Goal: Task Accomplishment & Management: Use online tool/utility

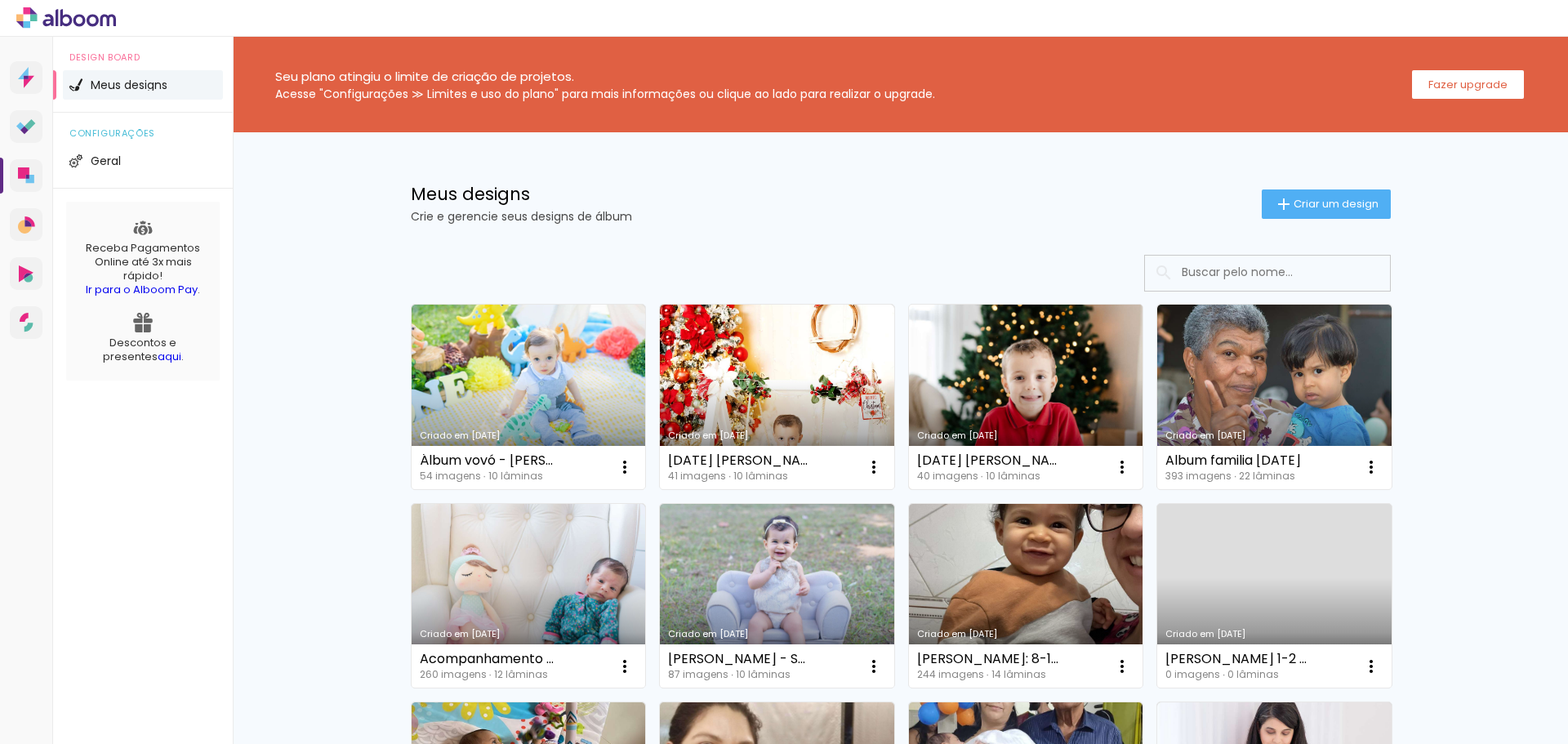
click at [1021, 388] on link "Criado em [DATE]" at bounding box center [1026, 397] width 235 height 185
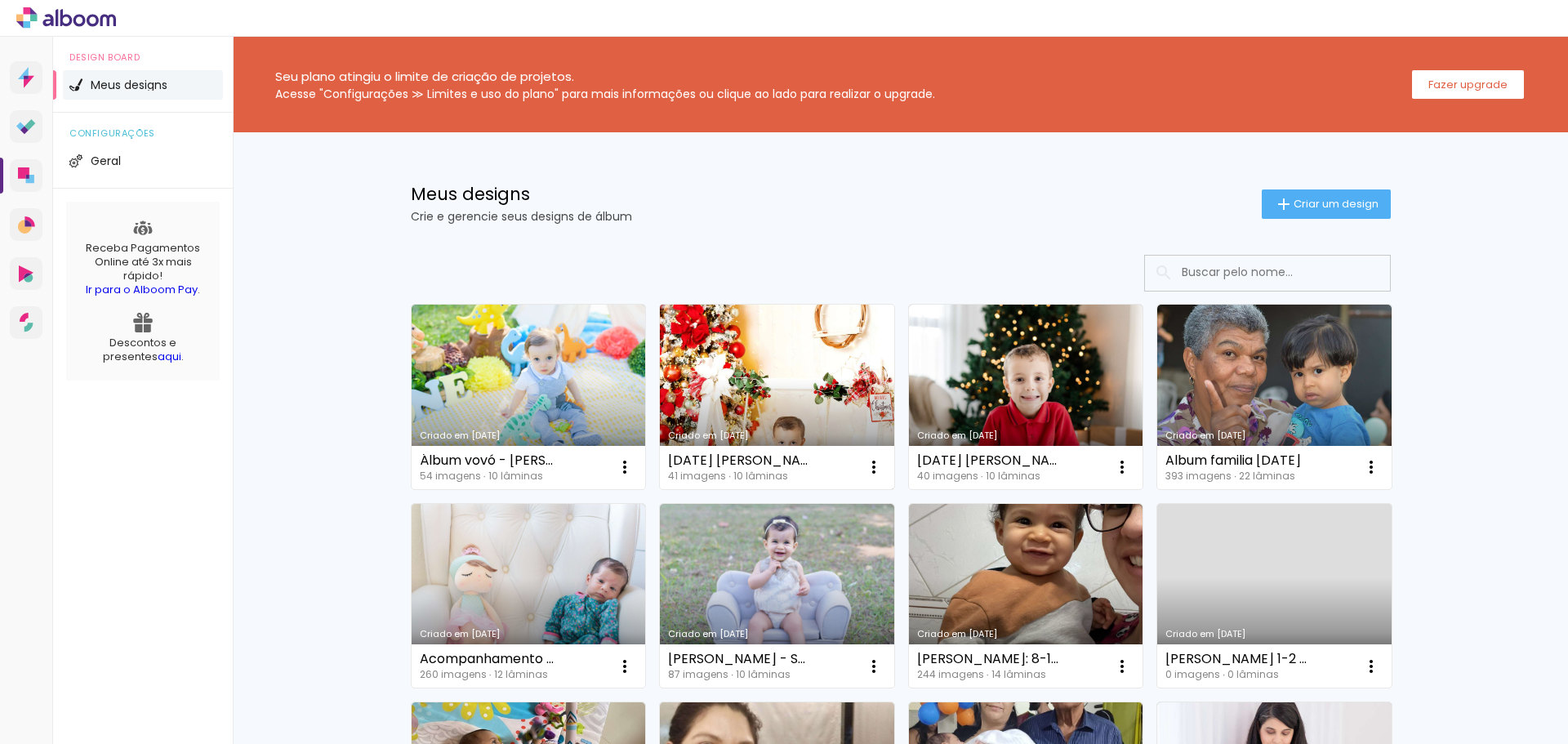
click at [749, 394] on link "Criado em [DATE]" at bounding box center [777, 397] width 235 height 185
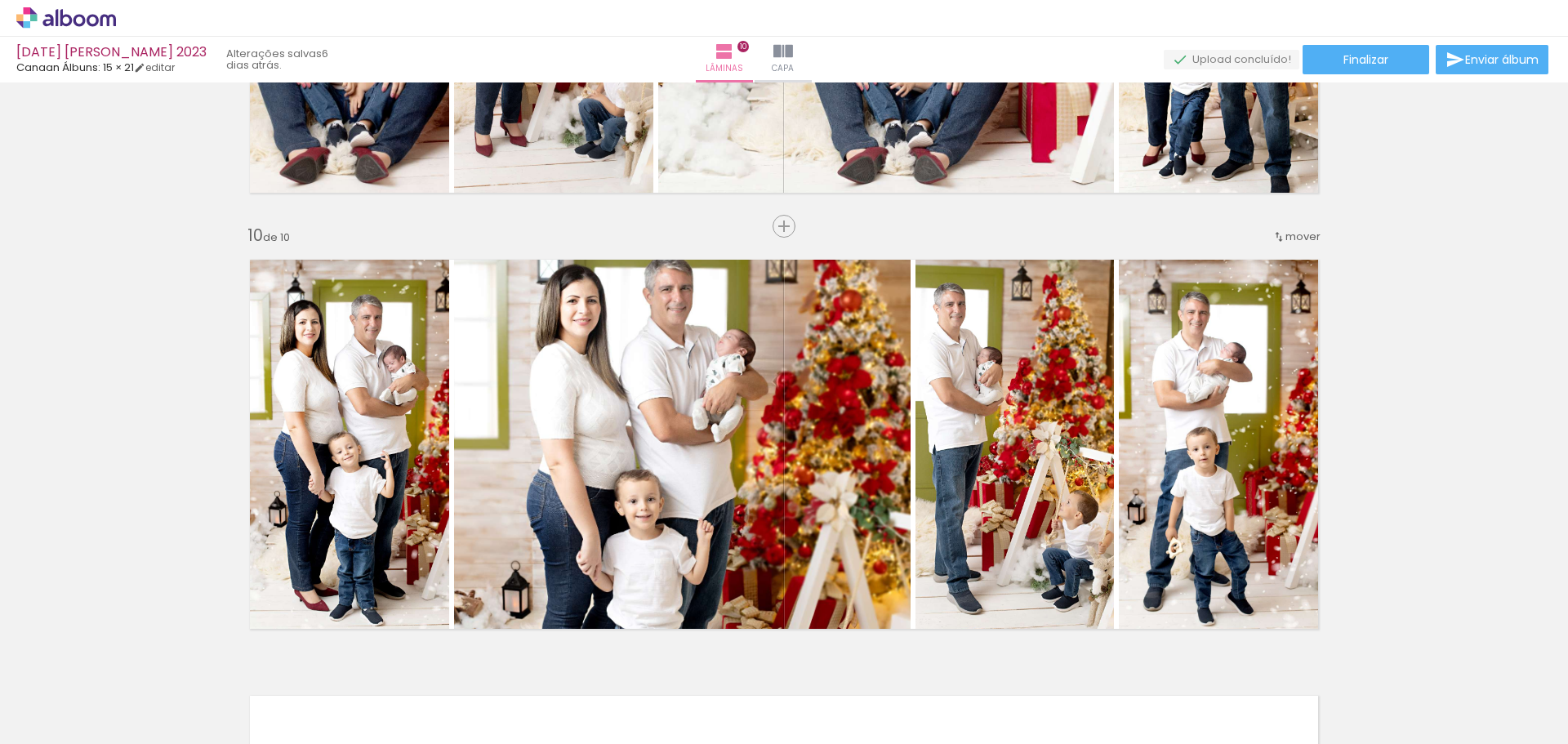
scroll to position [3922, 0]
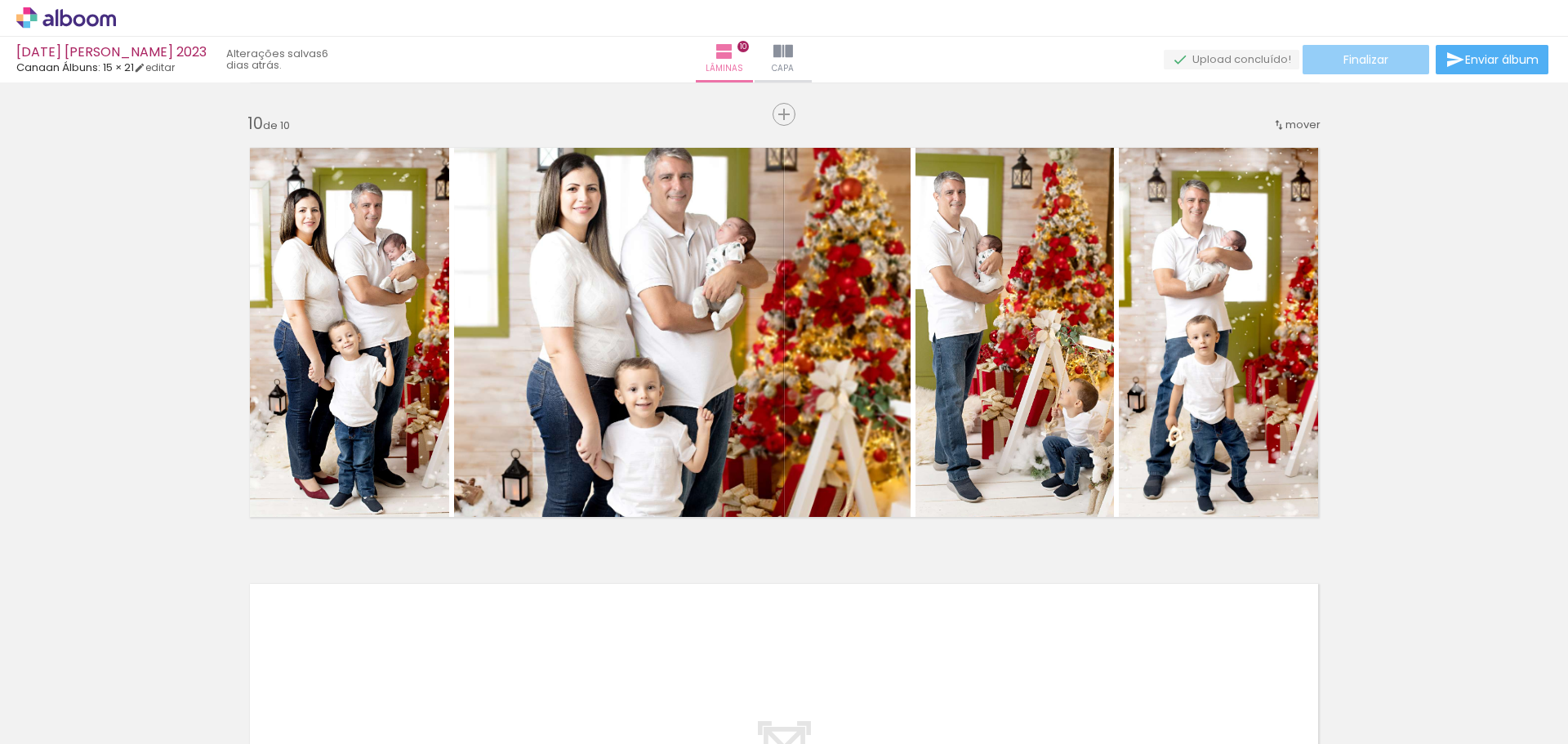
click at [1380, 61] on span "Finalizar" at bounding box center [1366, 60] width 45 height 12
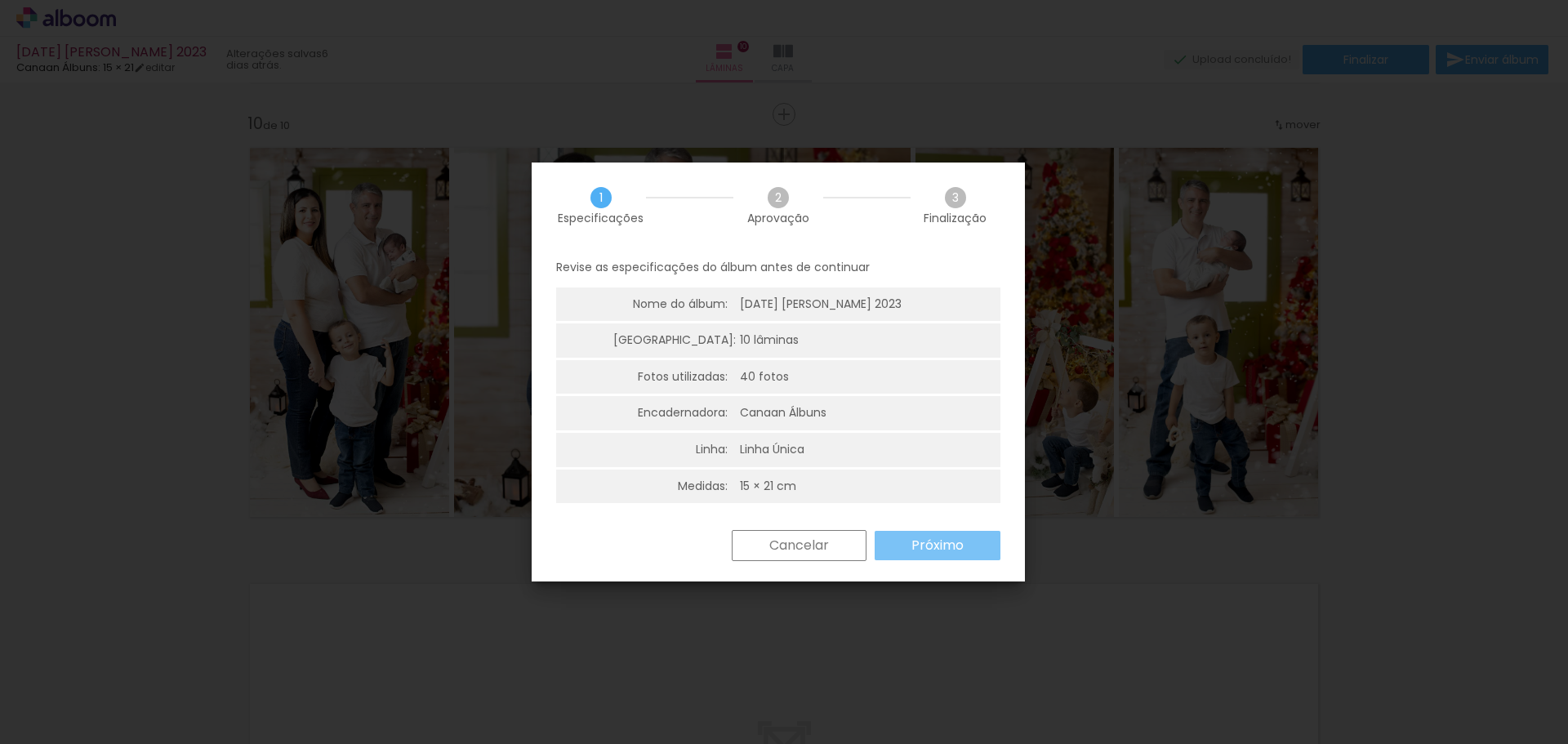
click at [0, 0] on slot "Próximo" at bounding box center [0, 0] width 0 height 0
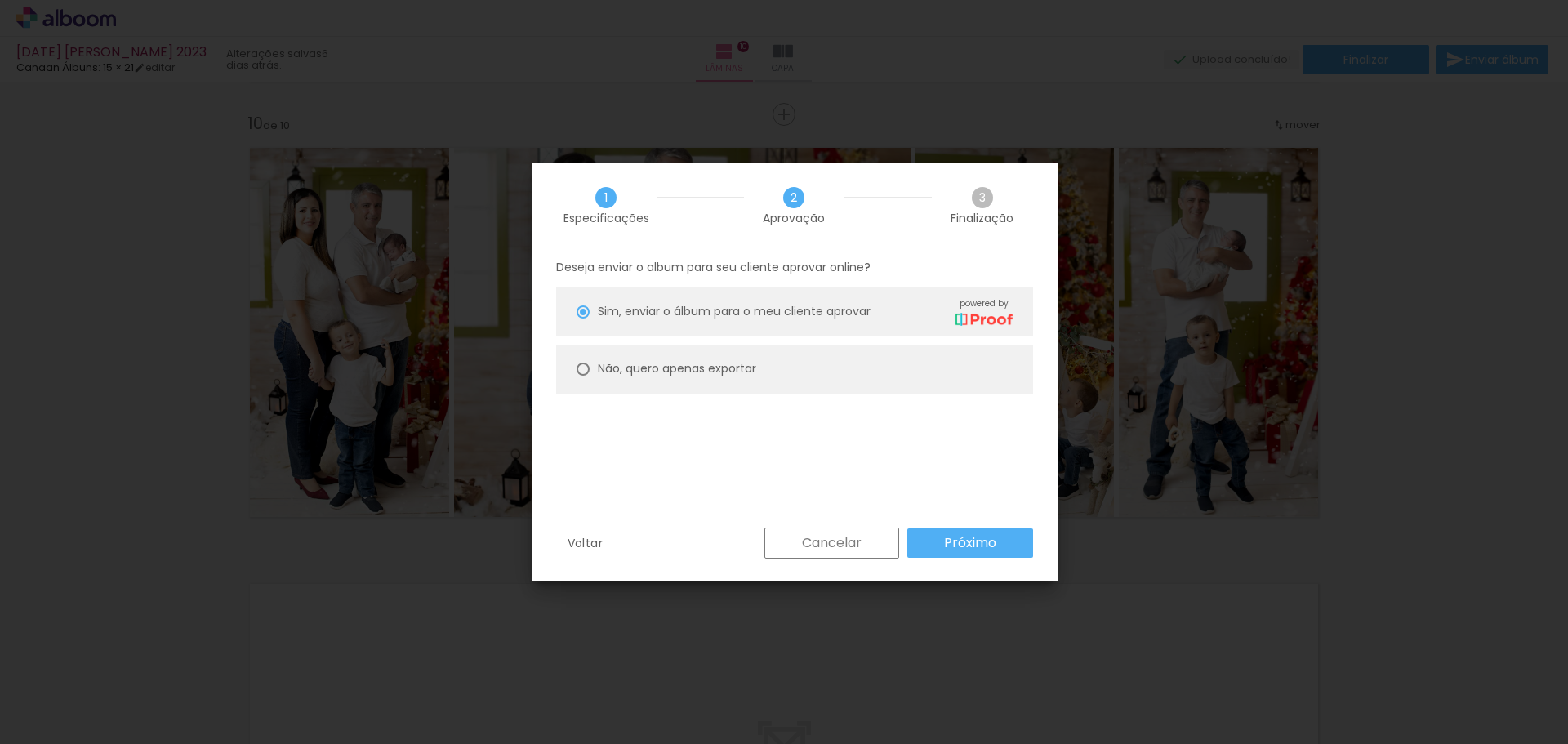
click at [730, 358] on paper-radio-button "Não, quero apenas exportar" at bounding box center [795, 369] width 477 height 49
type paper-radio-button "on"
click at [0, 0] on slot "Próximo" at bounding box center [0, 0] width 0 height 0
type input "Alta, 300 DPI"
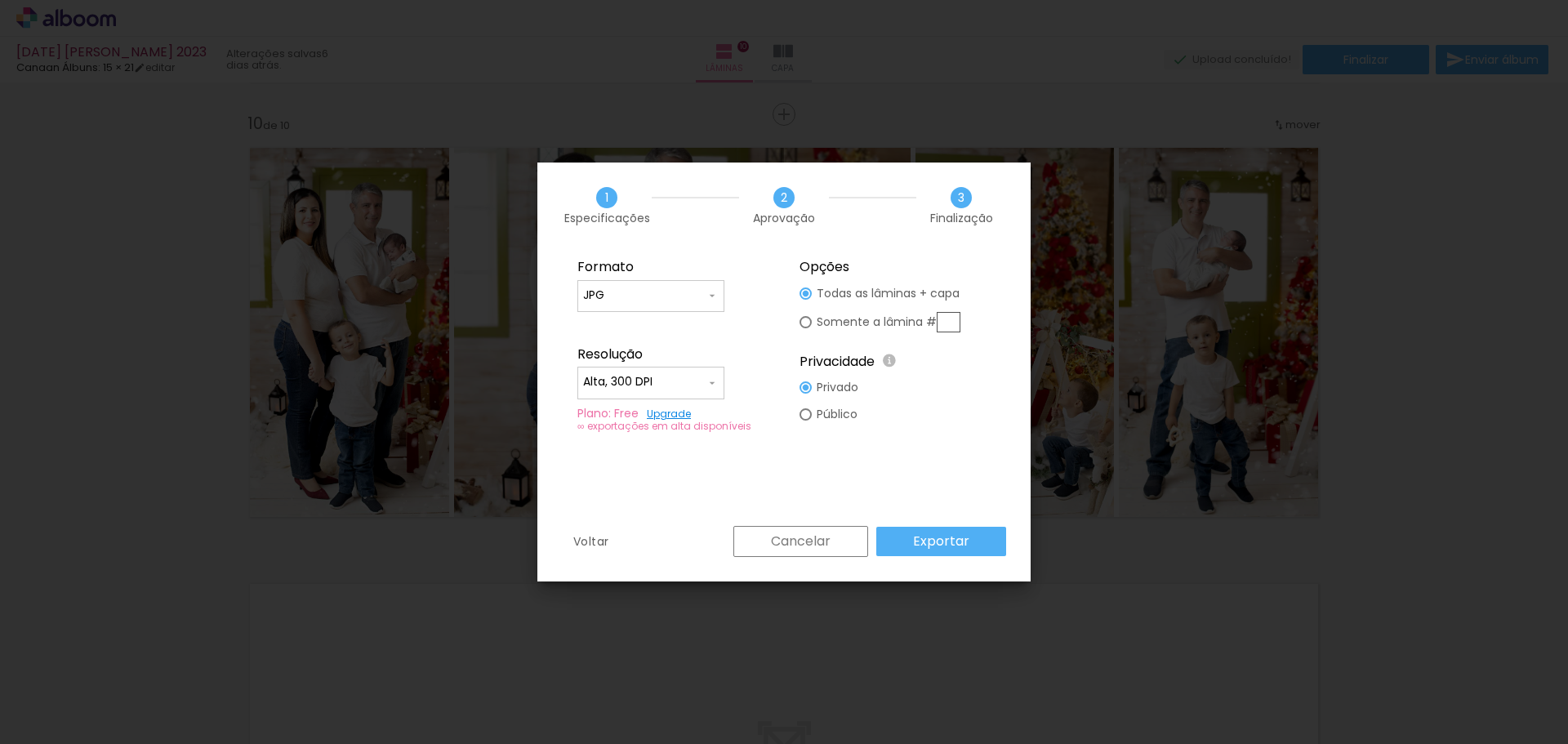
click at [969, 535] on paper-button "Exportar" at bounding box center [941, 542] width 130 height 29
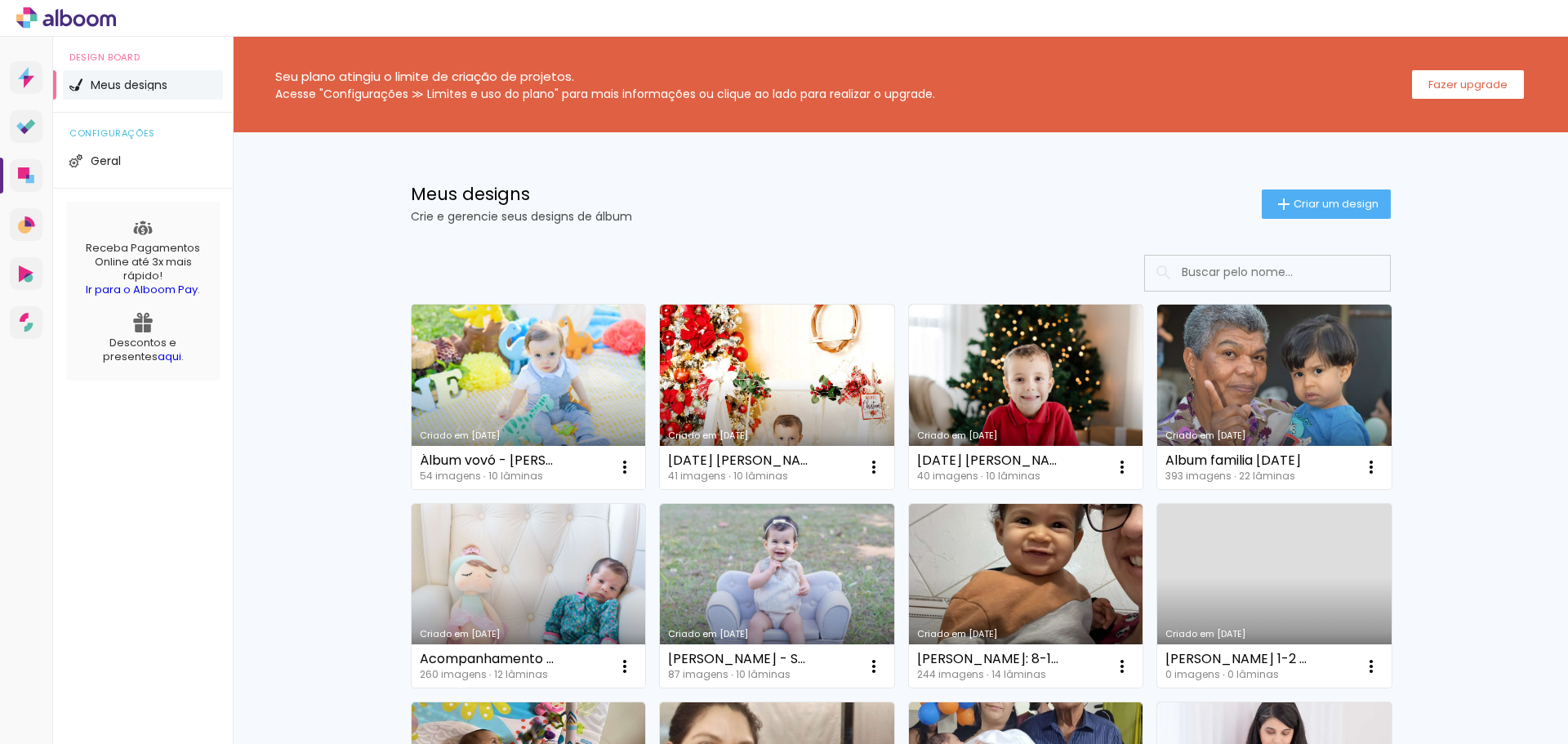
click at [527, 340] on link "Criado em [DATE]" at bounding box center [529, 397] width 235 height 185
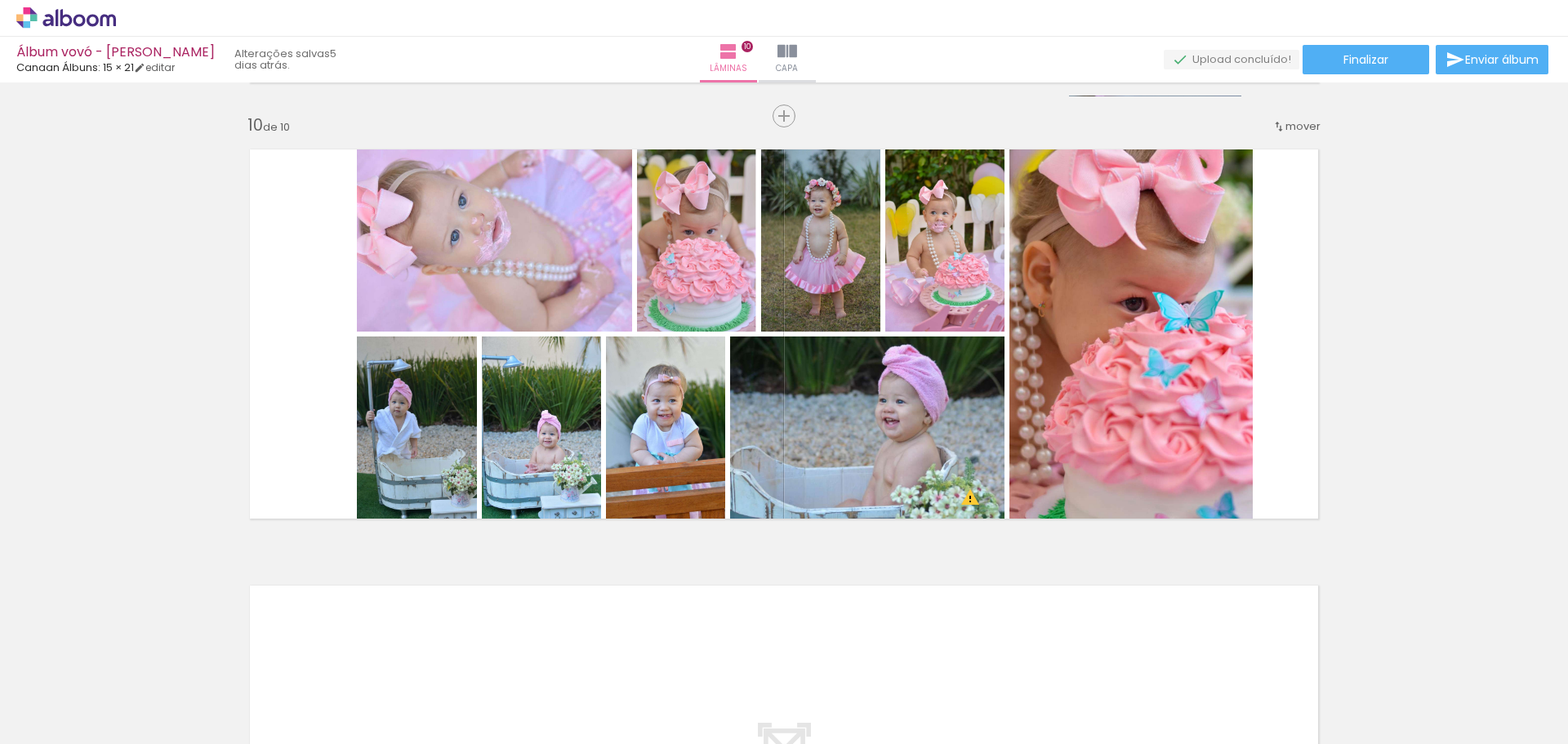
scroll to position [3922, 0]
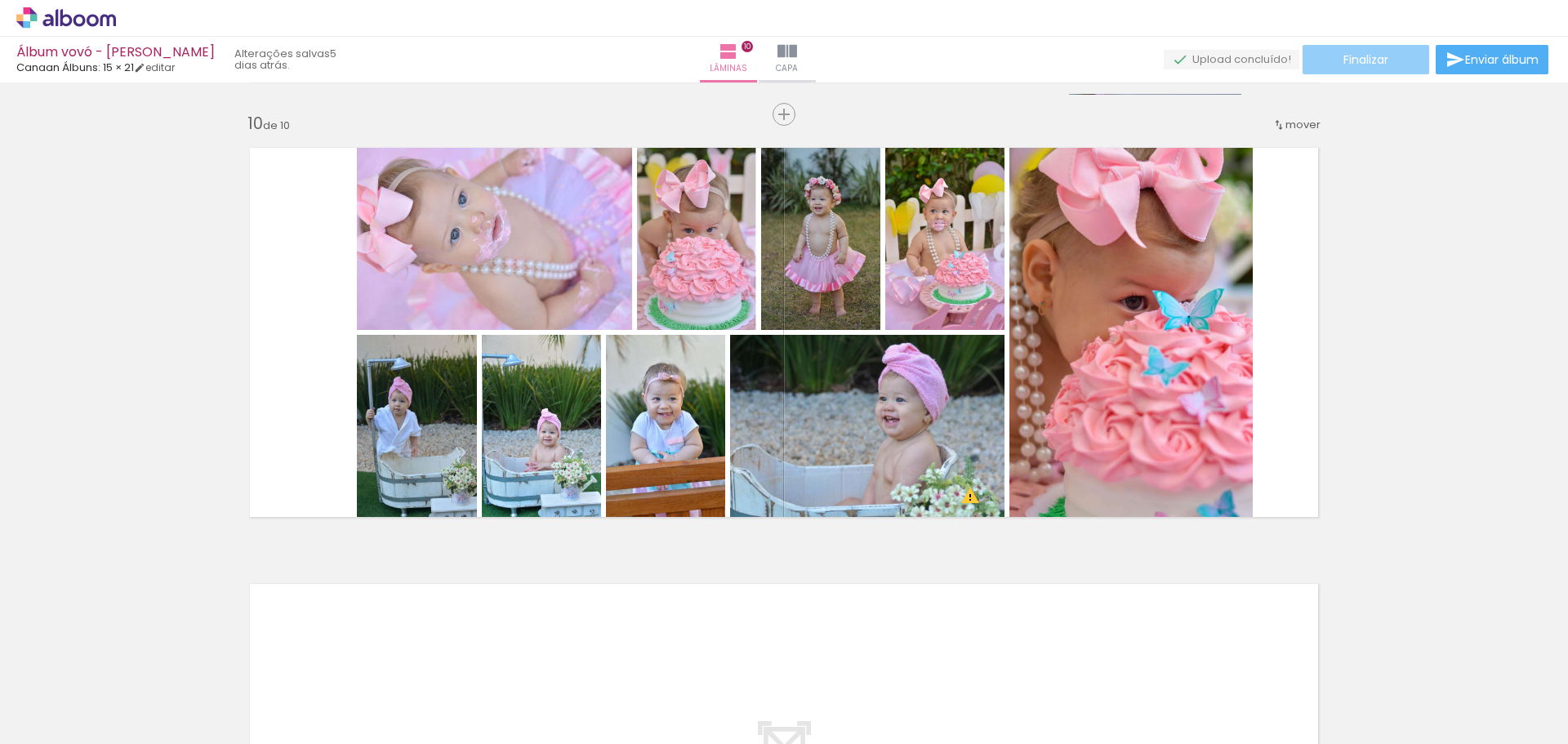
click at [1372, 58] on span "Finalizar" at bounding box center [1366, 60] width 45 height 12
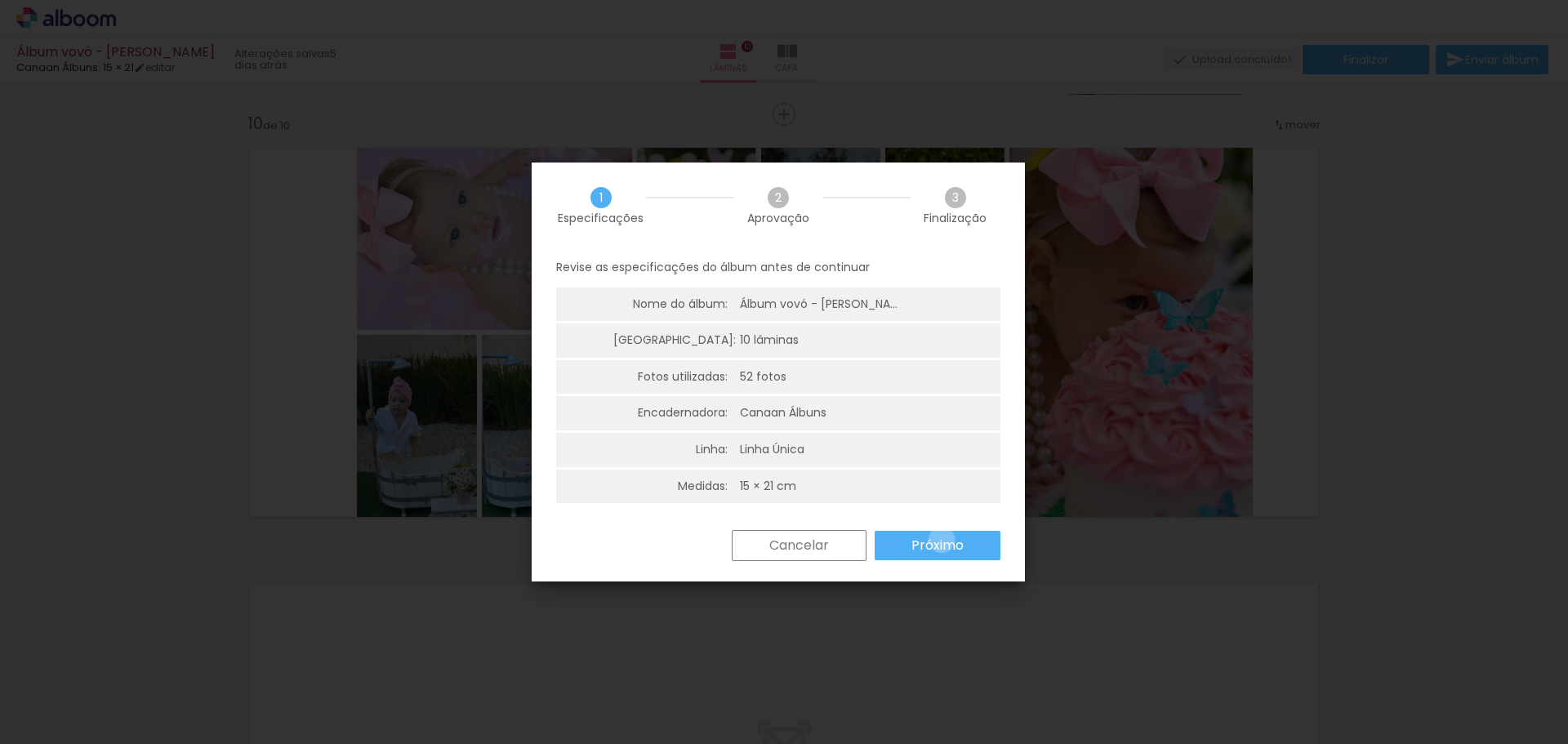
click at [0, 0] on slot "Próximo" at bounding box center [0, 0] width 0 height 0
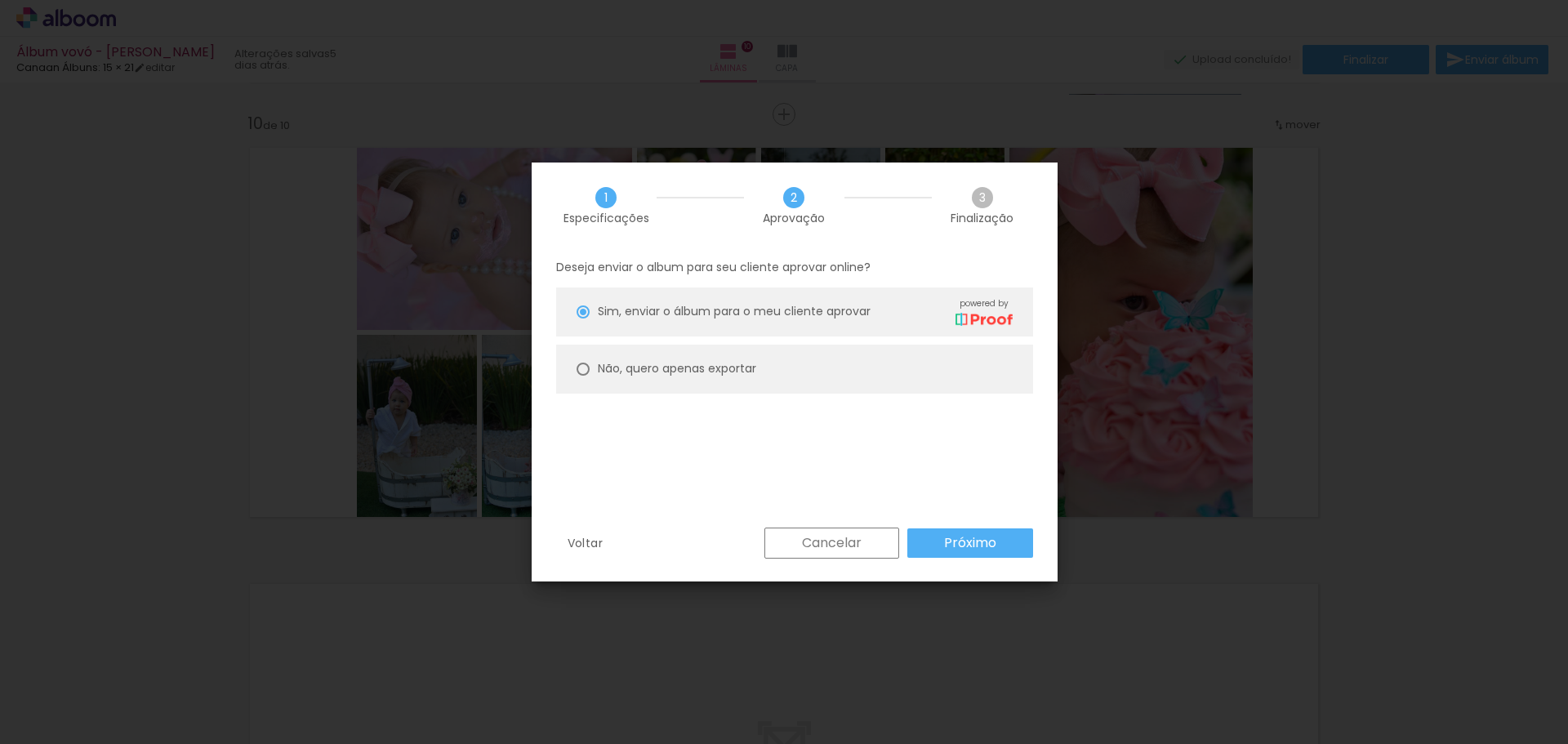
click at [755, 358] on paper-radio-button "Não, quero apenas exportar" at bounding box center [795, 369] width 477 height 49
type paper-radio-button "on"
click at [0, 0] on slot "Próximo" at bounding box center [0, 0] width 0 height 0
type input "Alta, 300 DPI"
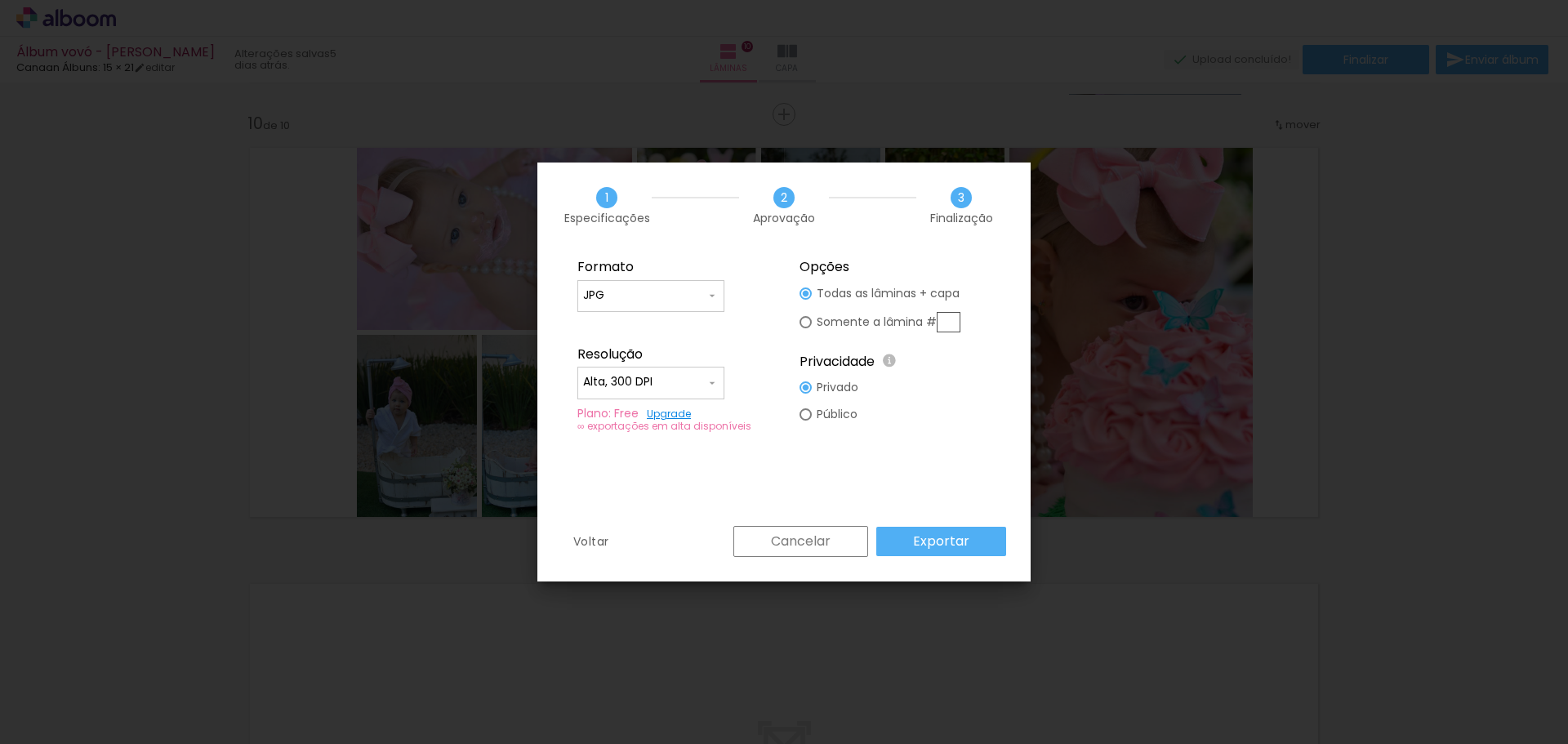
click at [977, 550] on paper-button "Exportar" at bounding box center [941, 542] width 130 height 29
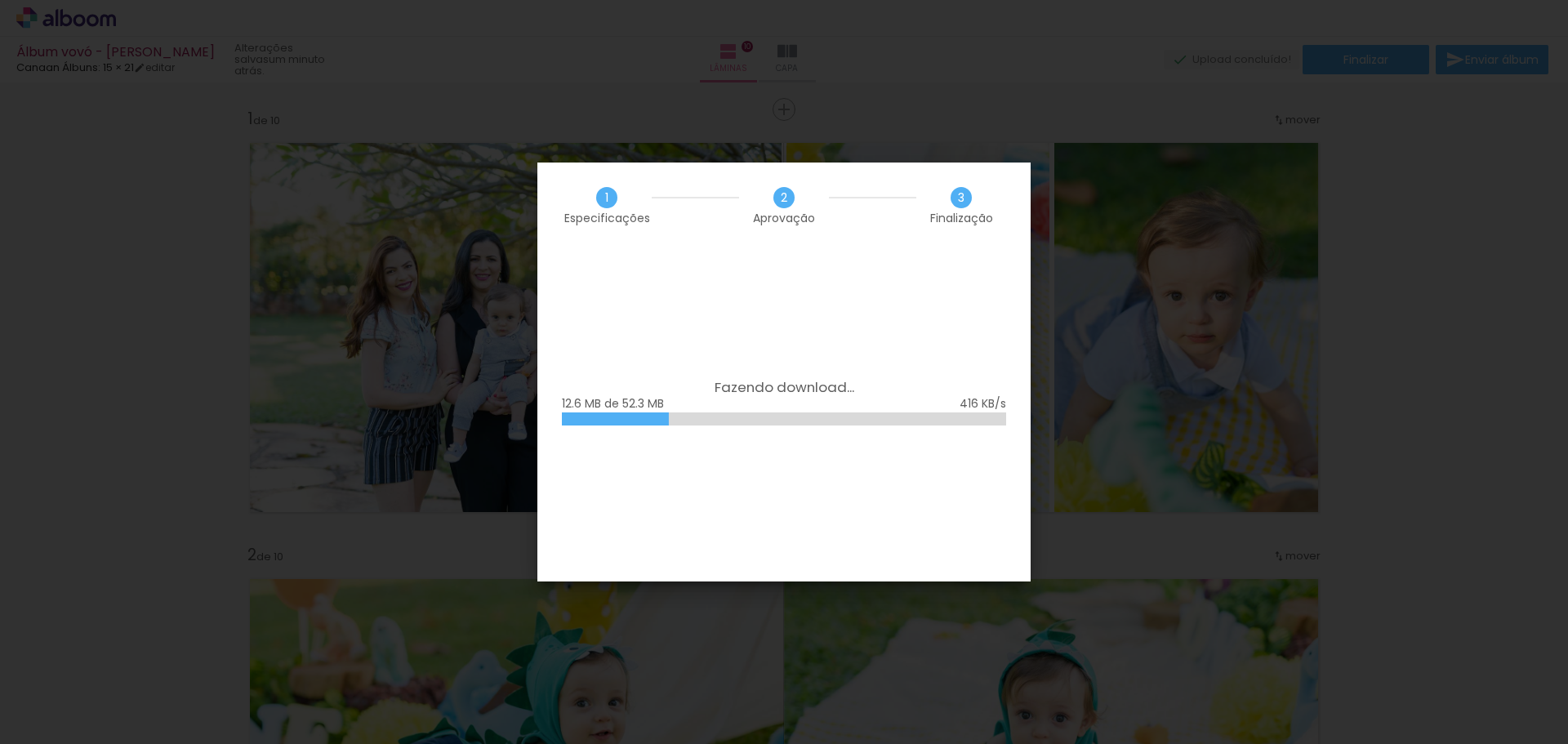
scroll to position [3922, 0]
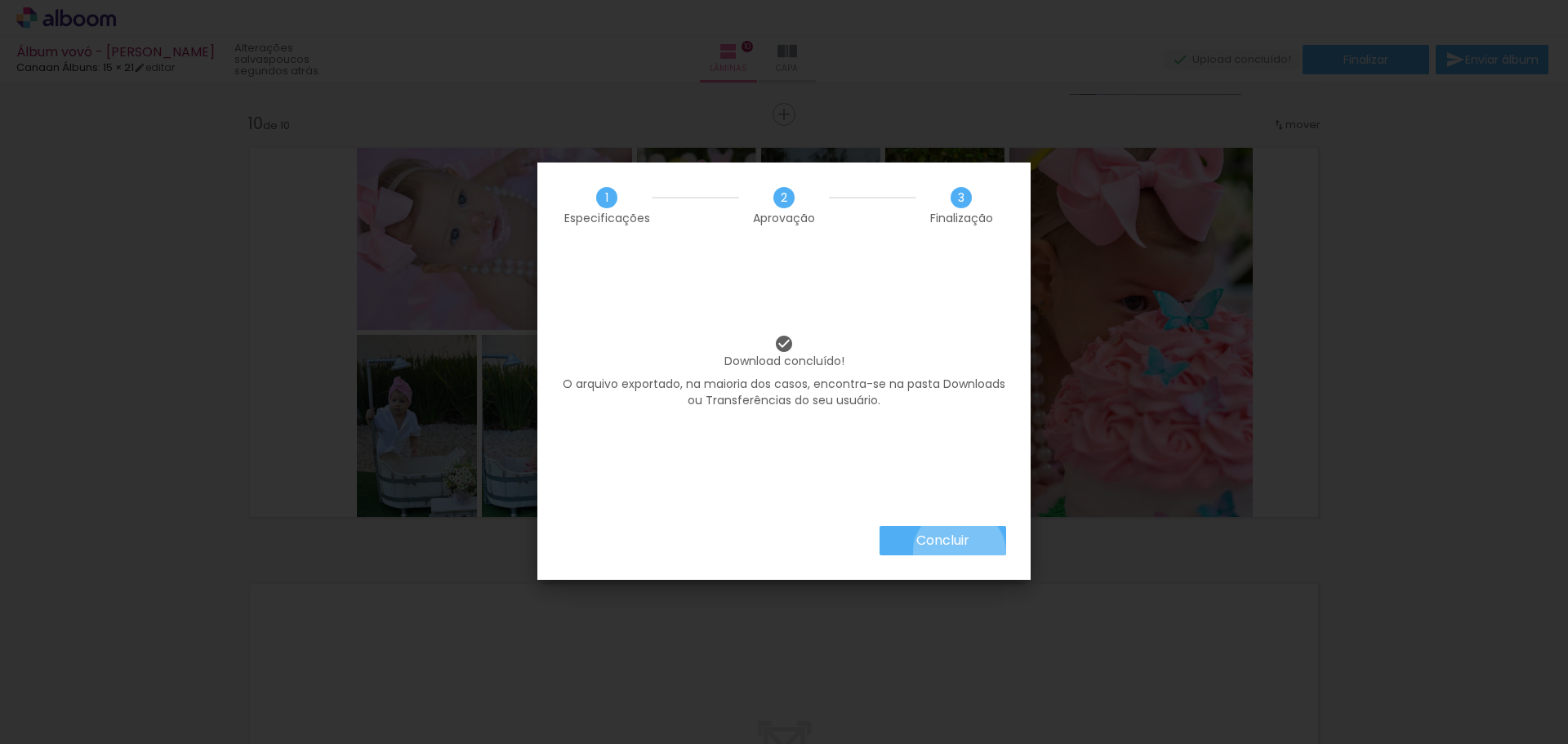
click at [958, 554] on paper-button "Concluir" at bounding box center [943, 541] width 127 height 29
